Goal: Information Seeking & Learning: Learn about a topic

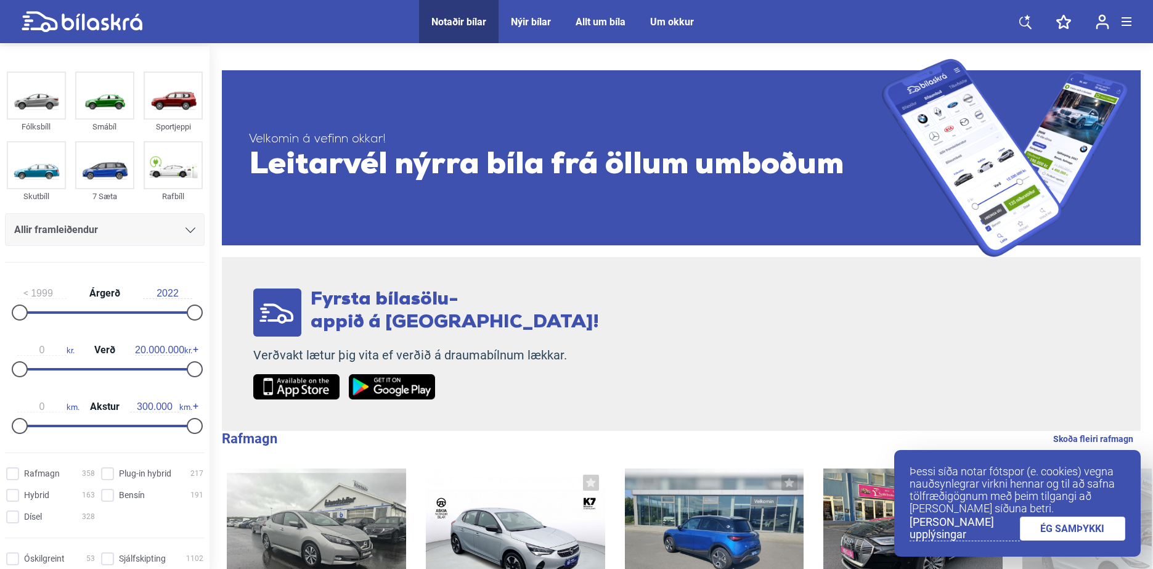
click at [150, 239] on div "Allir framleiðendur" at bounding box center [105, 229] width 200 height 33
click at [172, 232] on div "Allir framleiðendur" at bounding box center [104, 229] width 181 height 17
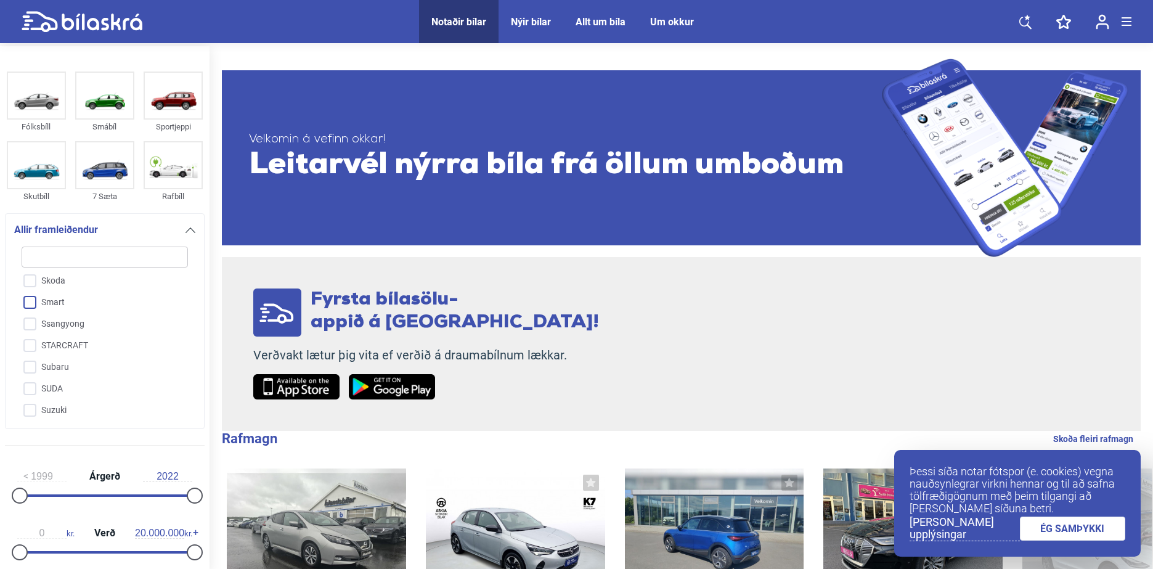
scroll to position [2687, 0]
click at [65, 395] on input "Suzuki" at bounding box center [97, 406] width 168 height 22
checkbox input "true"
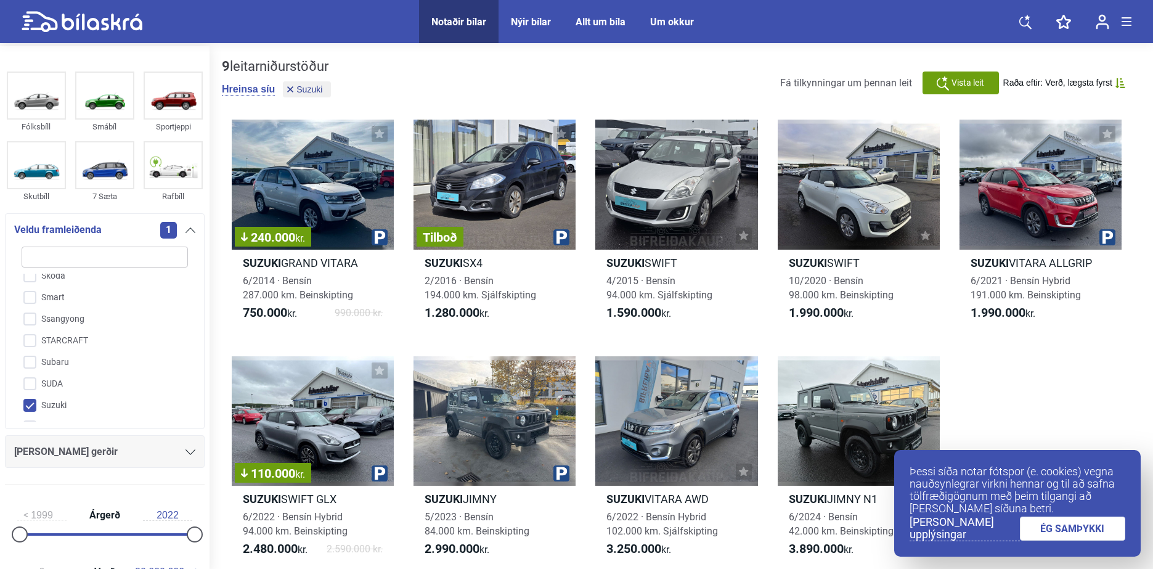
click at [184, 234] on div "1" at bounding box center [177, 230] width 35 height 17
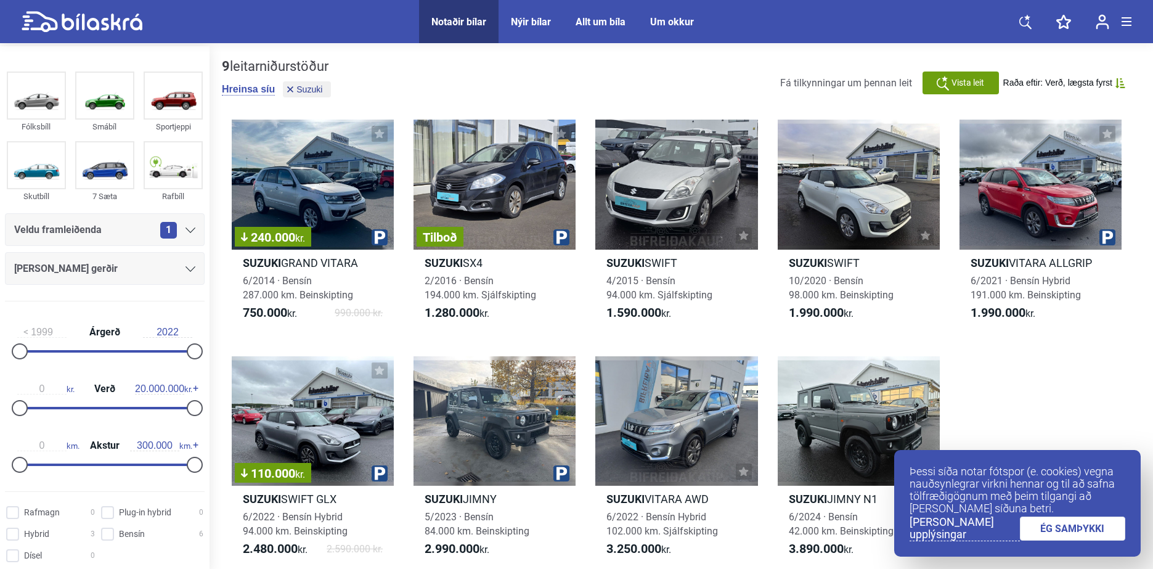
click at [153, 270] on div "[PERSON_NAME] gerðir" at bounding box center [104, 268] width 181 height 17
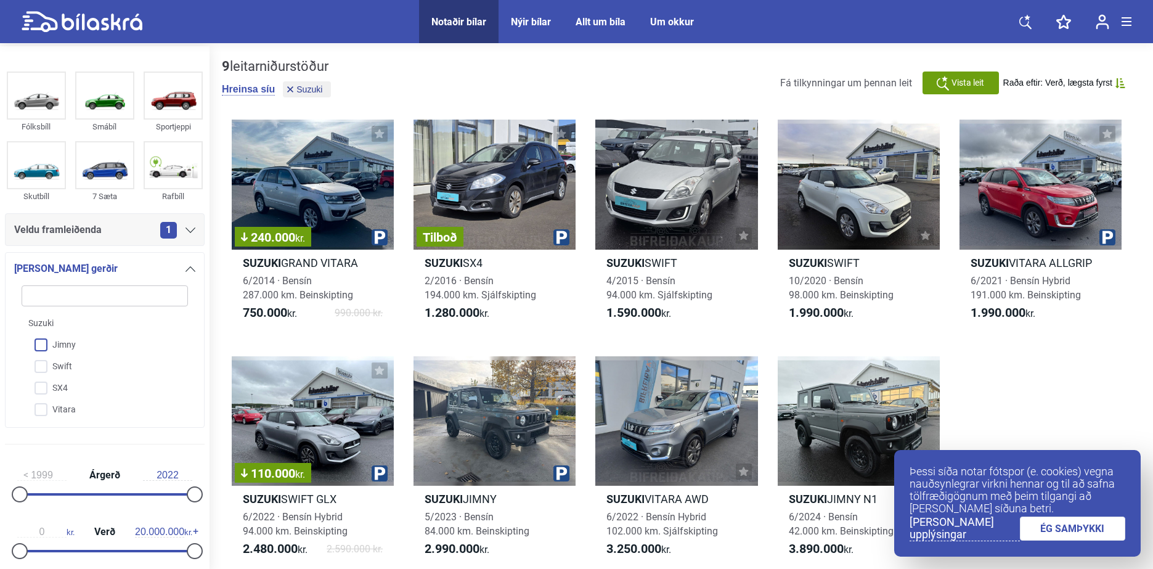
click at [95, 340] on input "Jimny" at bounding box center [97, 346] width 168 height 22
checkbox input "true"
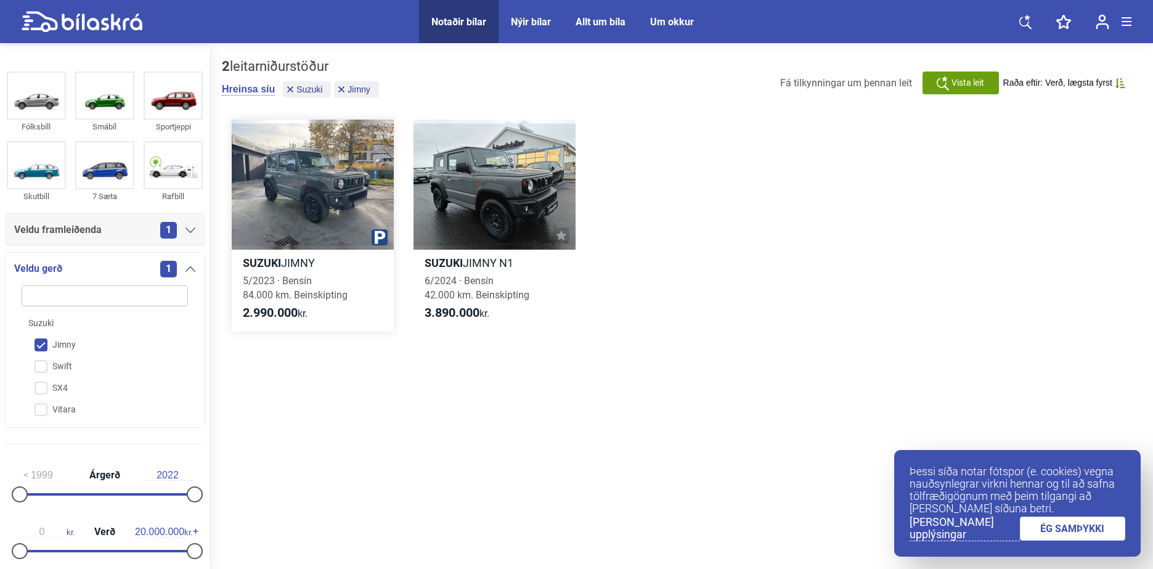
click at [262, 171] on div at bounding box center [313, 185] width 162 height 130
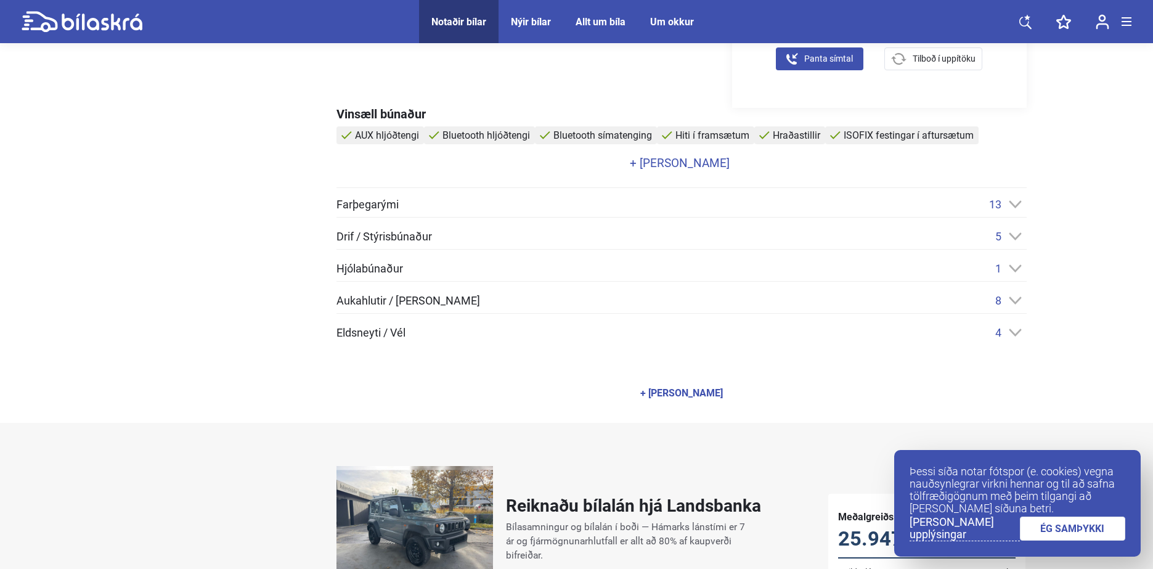
scroll to position [493, 0]
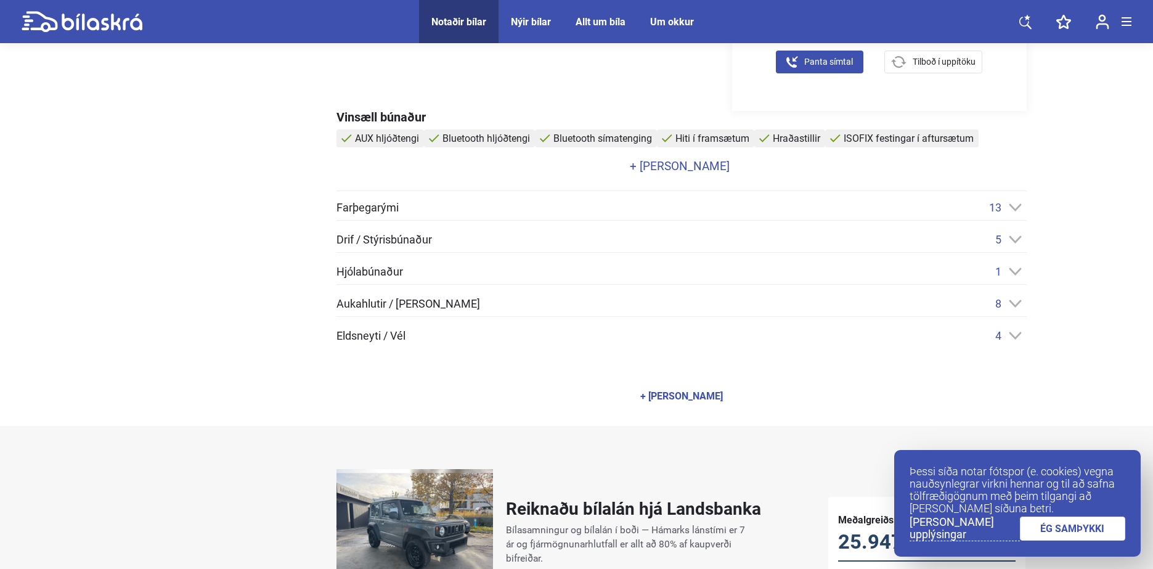
click at [401, 203] on div "Farþegarými 13" at bounding box center [681, 207] width 690 height 13
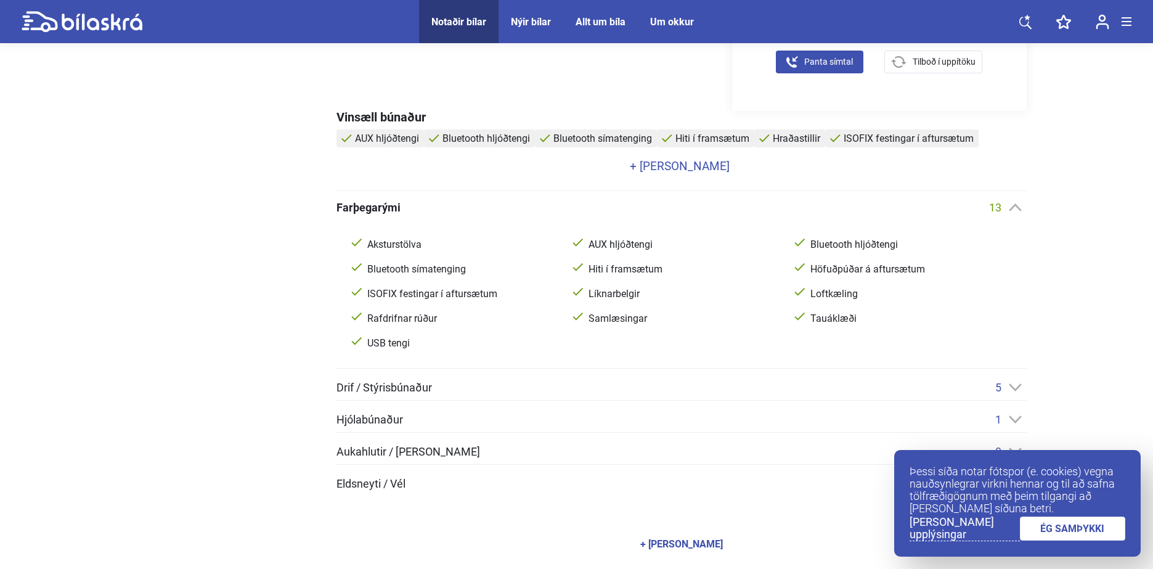
click at [400, 203] on div "Farþegarými 13" at bounding box center [681, 207] width 690 height 13
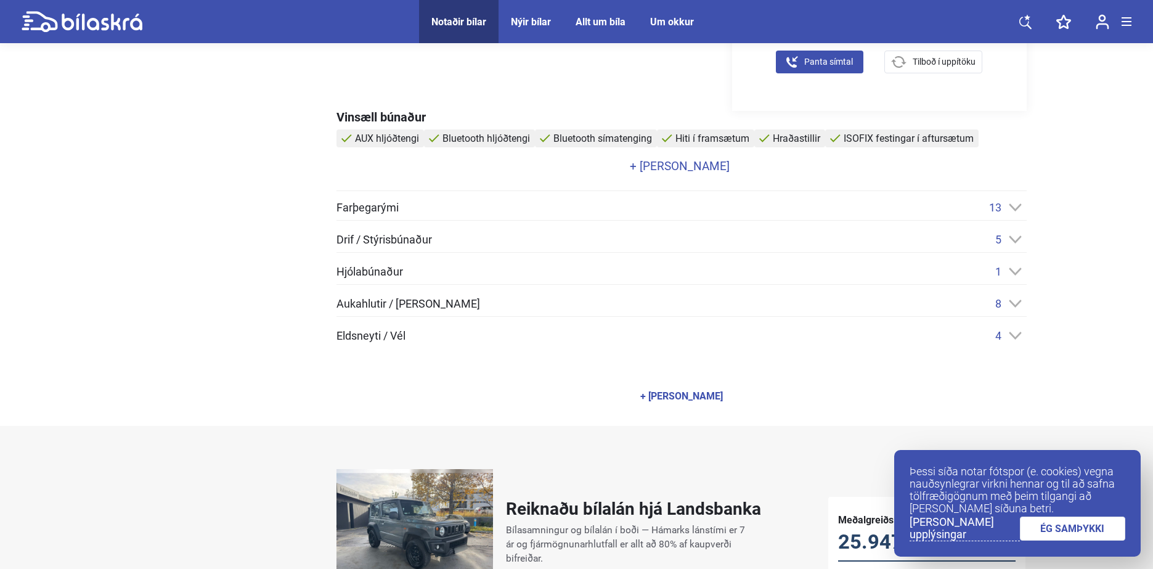
click at [392, 205] on span "Farþegarými" at bounding box center [367, 207] width 62 height 11
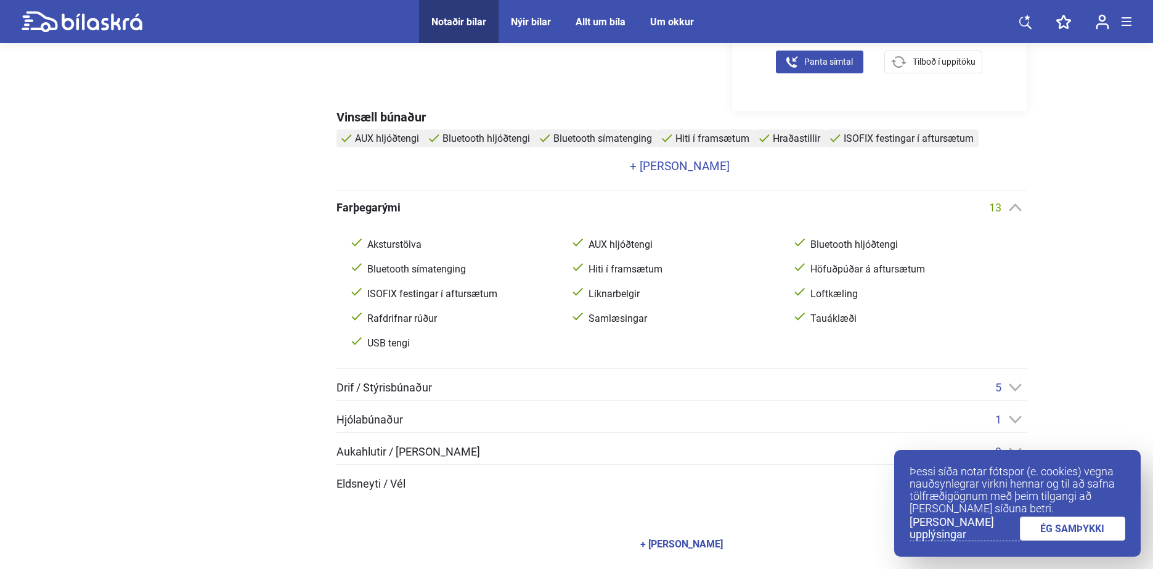
click at [395, 203] on span "Farþegarými" at bounding box center [368, 207] width 64 height 11
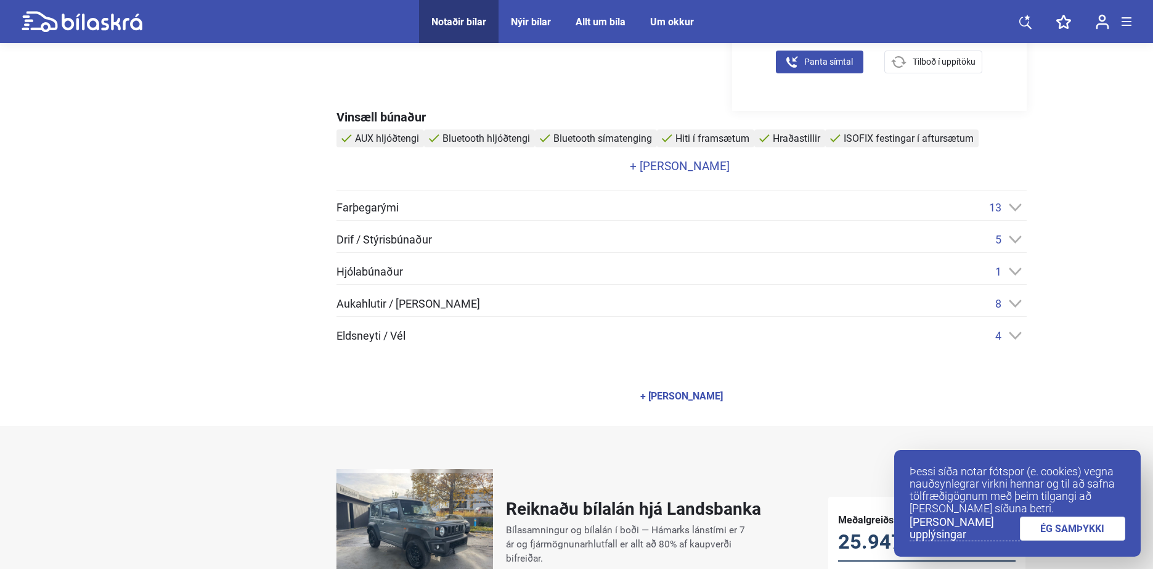
click at [391, 240] on span "Drif / Stýrisbúnaður" at bounding box center [383, 239] width 95 height 11
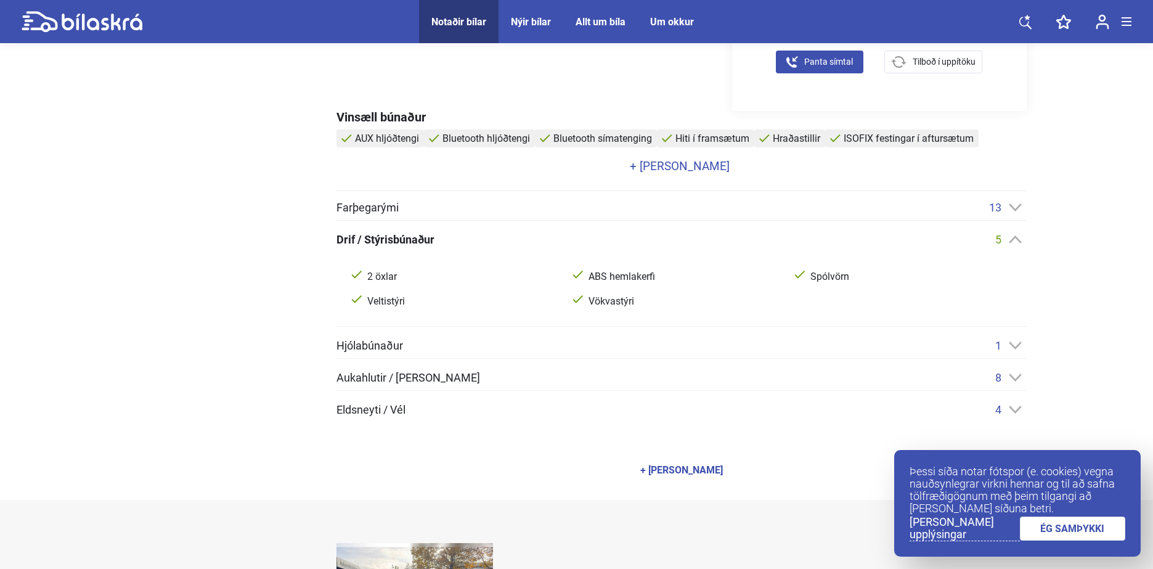
click at [391, 240] on span "Drif / Stýrisbúnaður" at bounding box center [385, 239] width 98 height 11
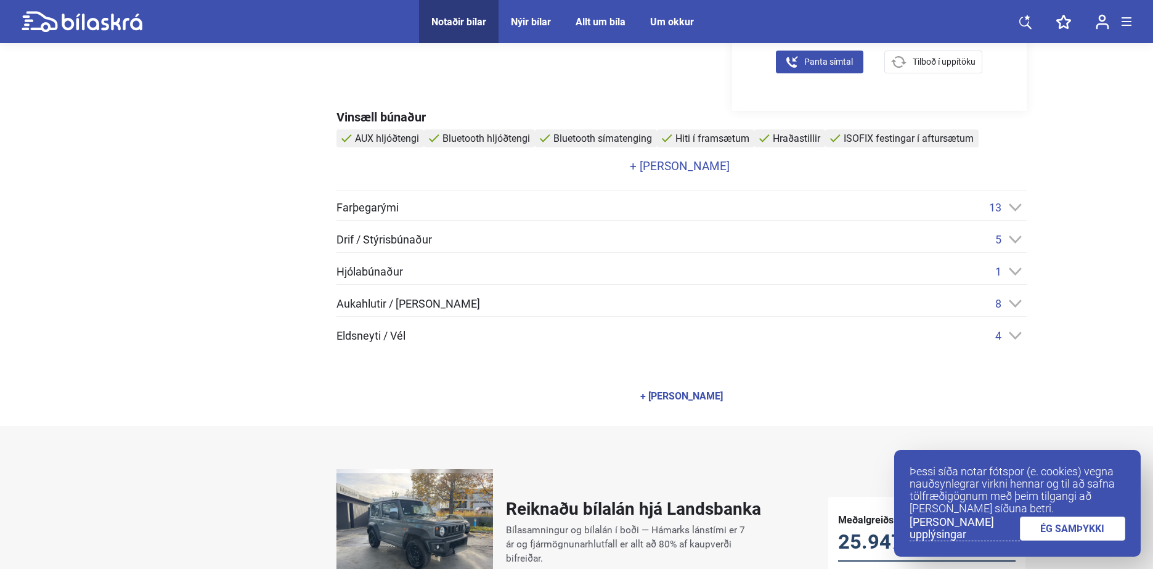
click at [396, 278] on div "Hjólabúnaður 1 4 Vetrardekk" at bounding box center [681, 275] width 690 height 20
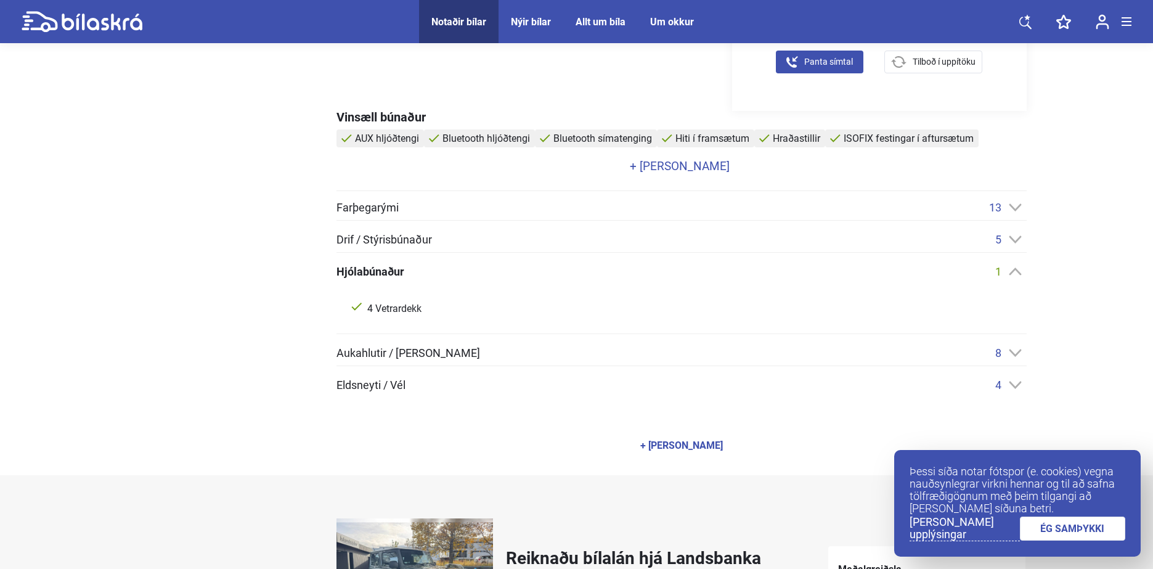
click at [401, 274] on span "Hjólabúnaður" at bounding box center [370, 271] width 68 height 11
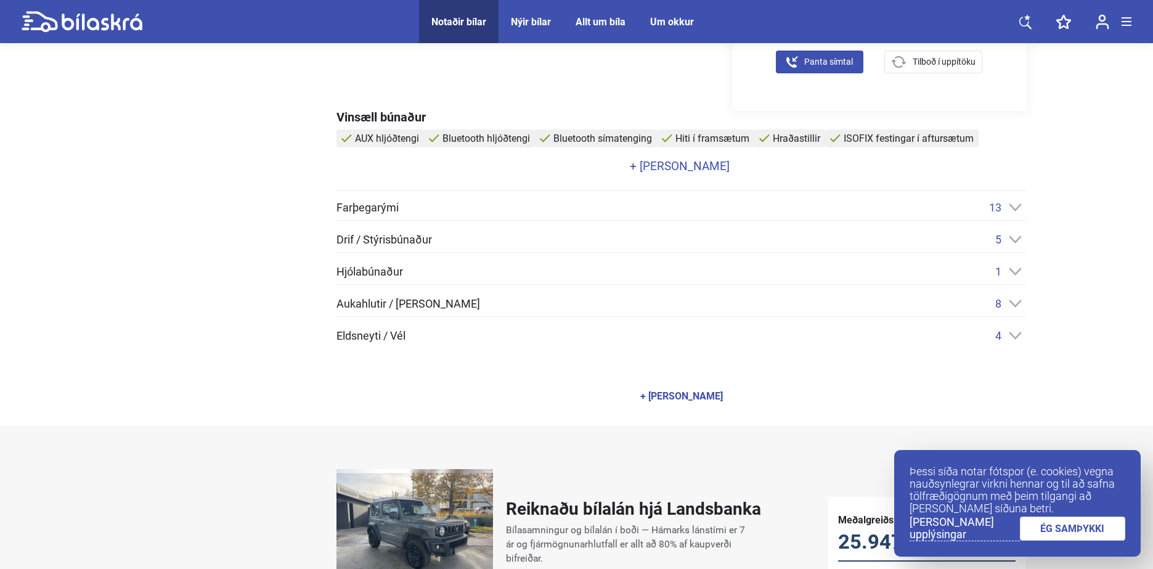
click at [405, 298] on span "Aukahlutir / [PERSON_NAME]" at bounding box center [408, 303] width 144 height 11
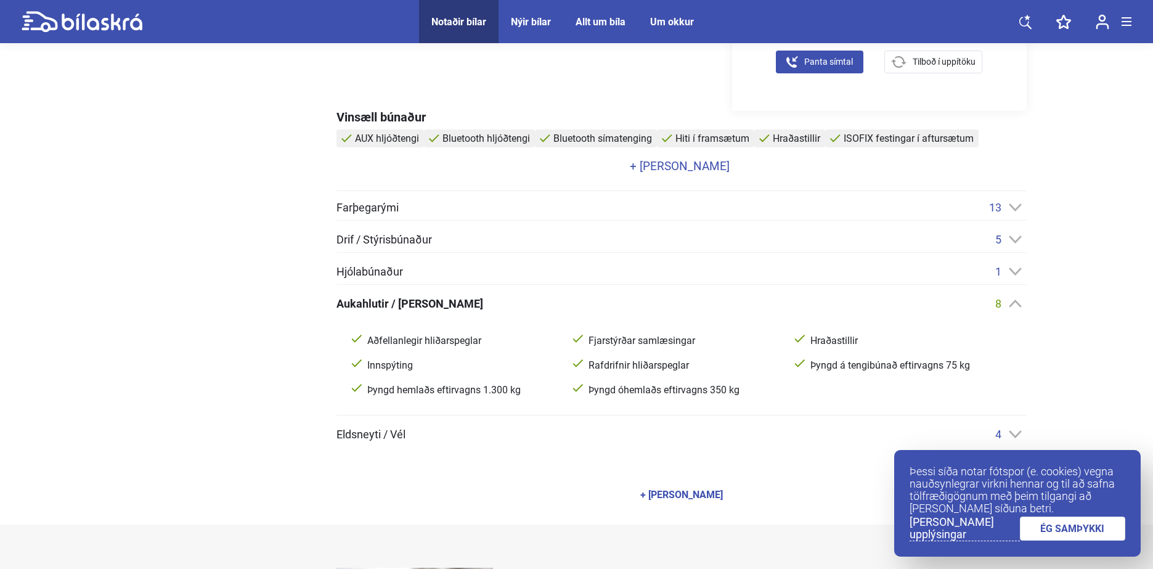
drag, startPoint x: 378, startPoint y: 418, endPoint x: 378, endPoint y: 426, distance: 8.0
click at [378, 418] on div "Farþegarými 13 Aksturstölva AUX hljóðtengi Bluetooth hljóðtengi Bluetooth símat…" at bounding box center [681, 321] width 690 height 240
click at [378, 429] on span "Eldsneyti / Vél" at bounding box center [370, 434] width 69 height 11
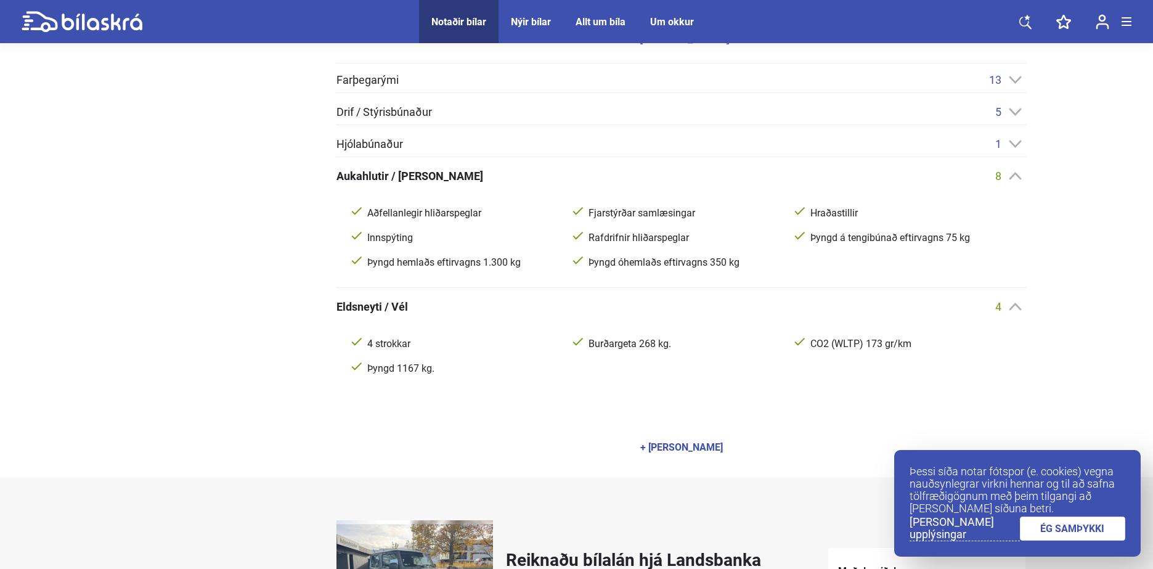
scroll to position [678, 0]
